Goal: Information Seeking & Learning: Learn about a topic

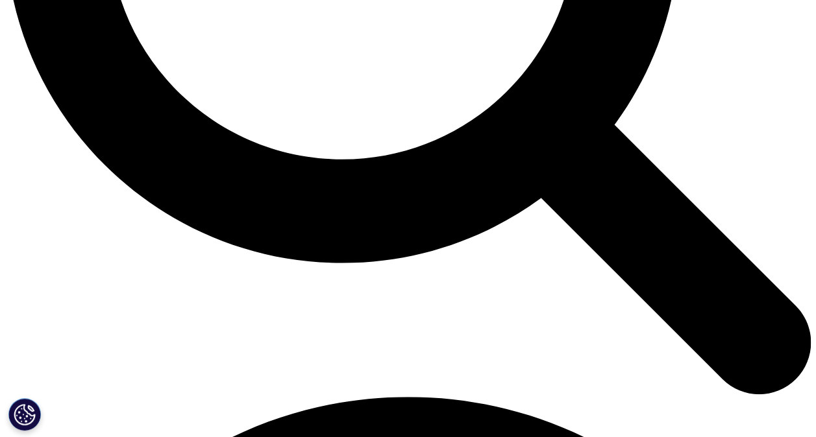
scroll to position [1251, 0]
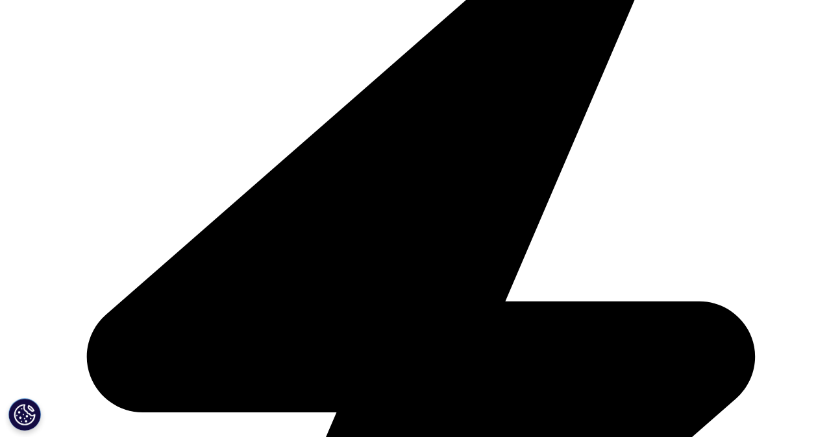
scroll to position [1381, 0]
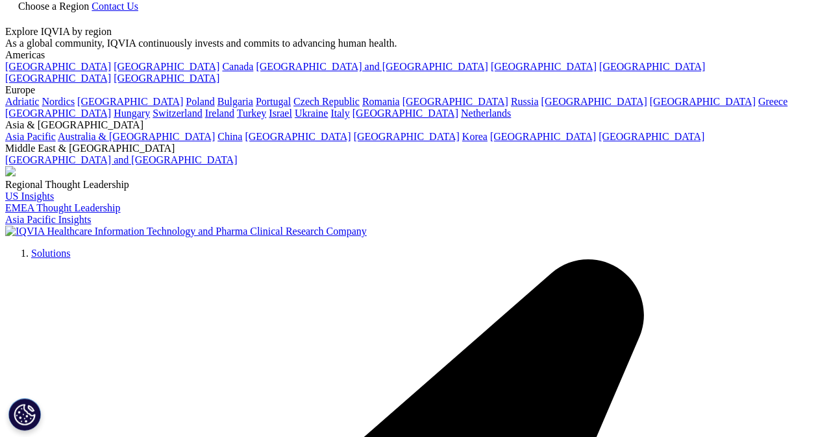
scroll to position [65, 0]
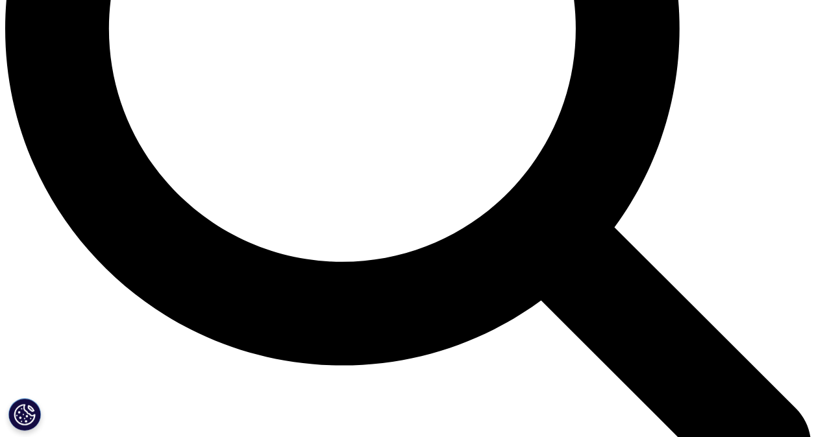
scroll to position [1199, 0]
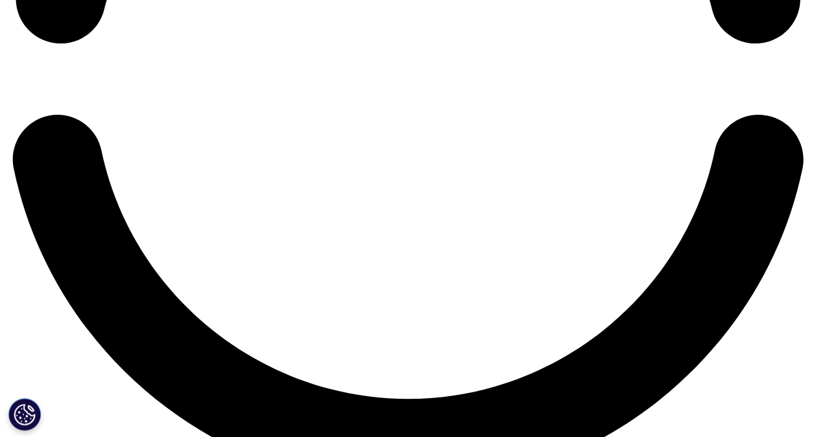
scroll to position [1978, 0]
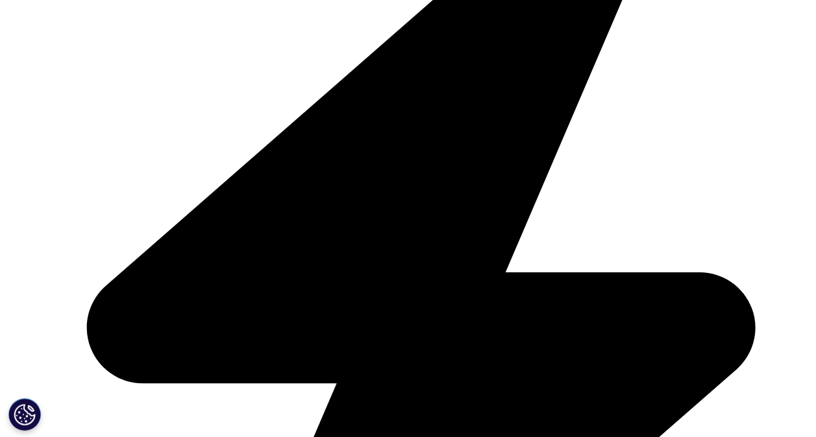
scroll to position [2822, 0]
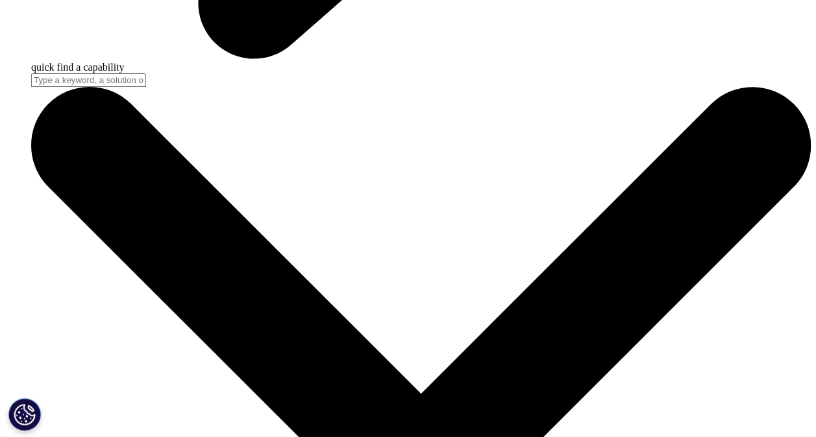
scroll to position [3601, 0]
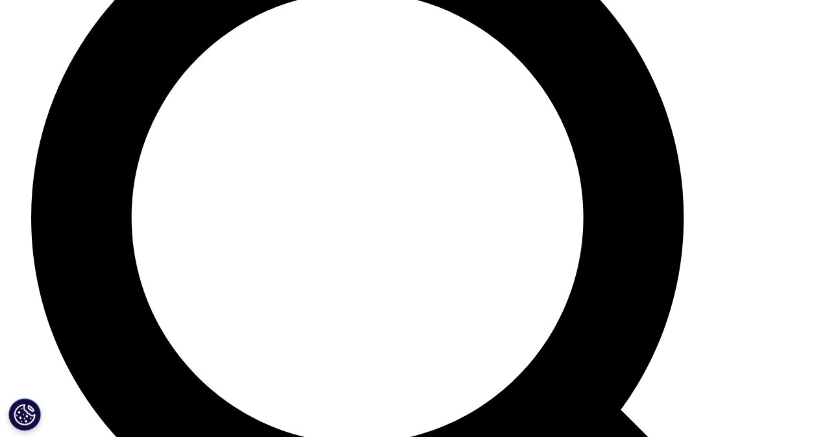
scroll to position [4574, 0]
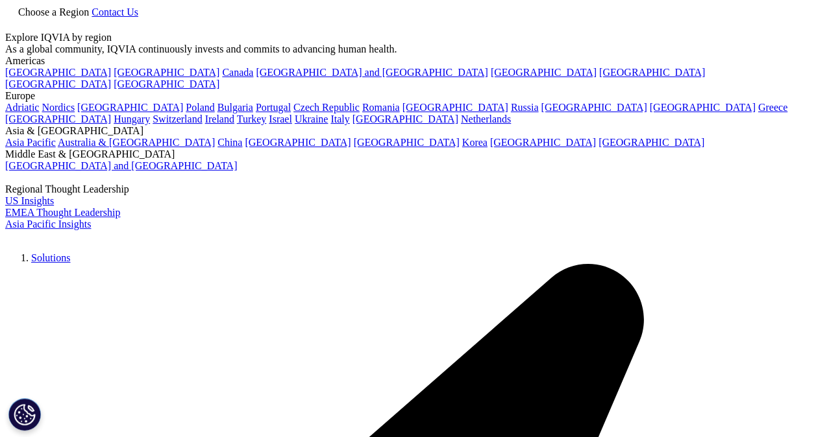
scroll to position [208, 766]
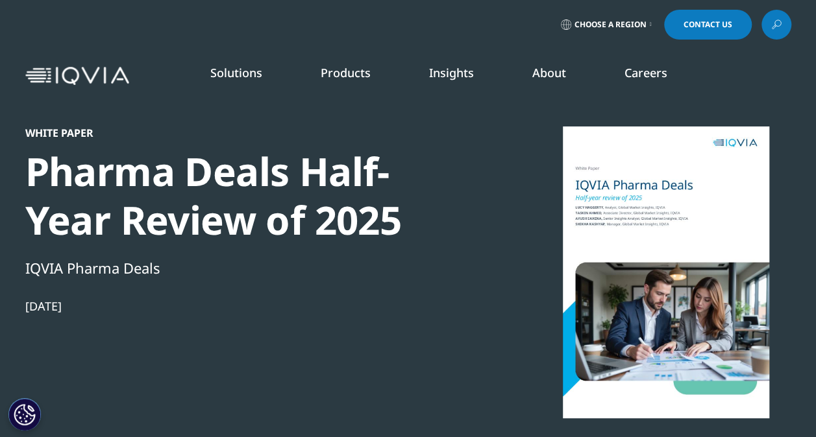
scroll to position [672, 766]
